Goal: Task Accomplishment & Management: Manage account settings

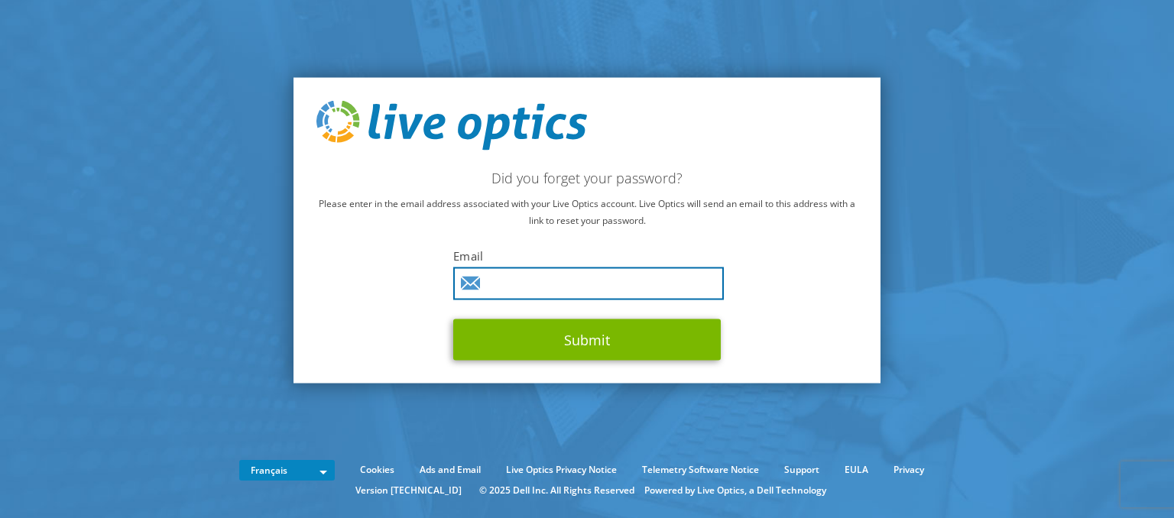
click at [576, 290] on input "text" at bounding box center [588, 284] width 271 height 33
click at [576, 289] on input "text" at bounding box center [588, 284] width 271 height 33
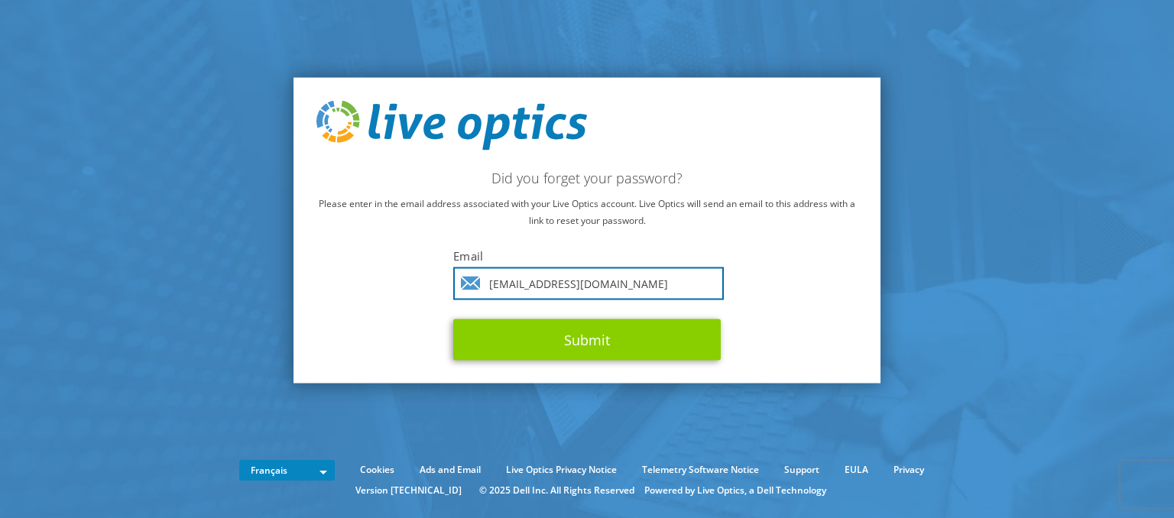
type input "ssix@synsys.fr"
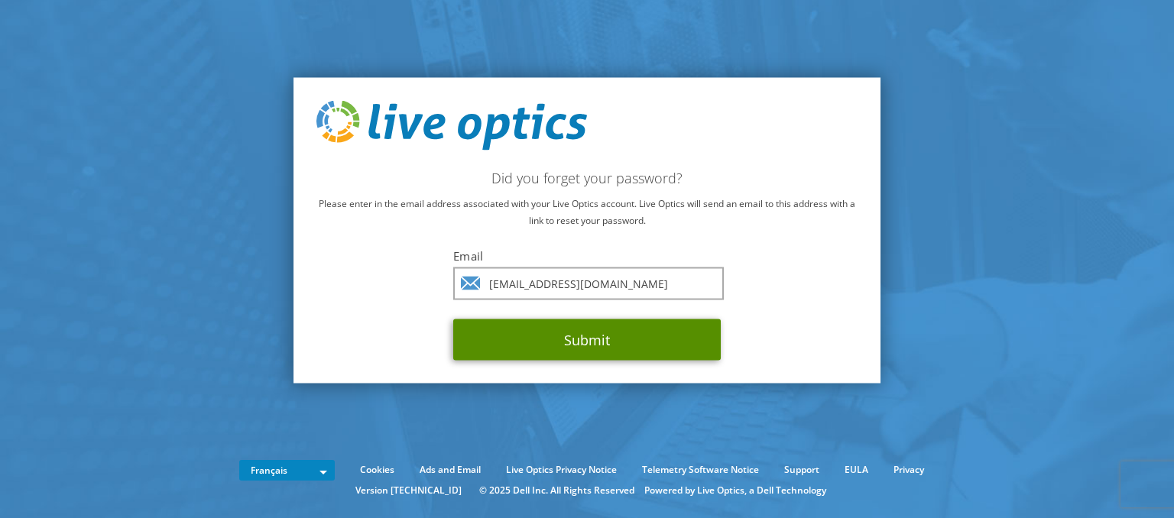
click at [586, 336] on button "Submit" at bounding box center [587, 340] width 268 height 41
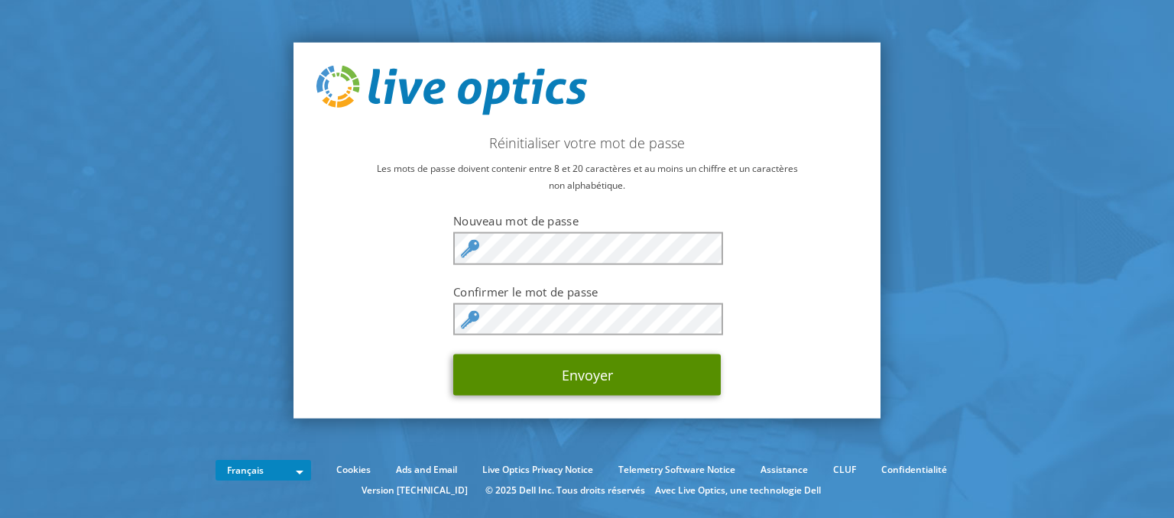
click at [600, 377] on button "Envoyer" at bounding box center [587, 375] width 268 height 41
